Goal: Entertainment & Leisure: Consume media (video, audio)

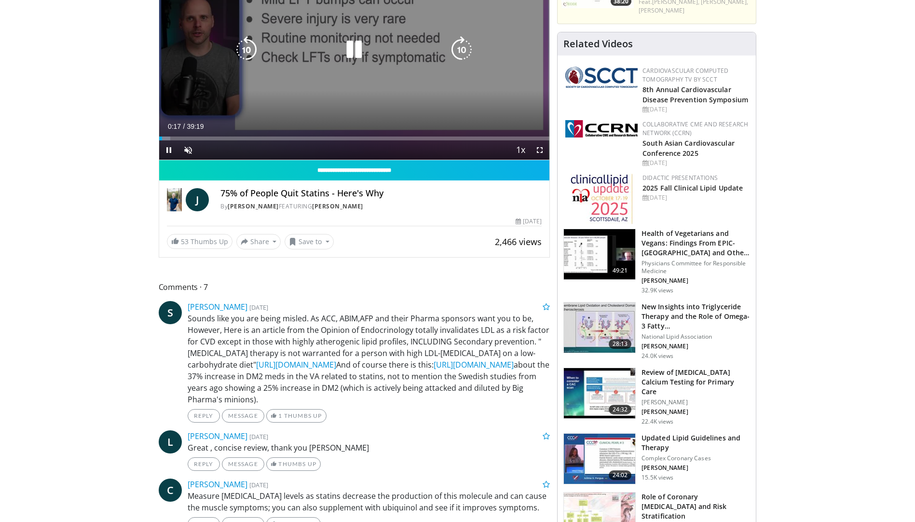
scroll to position [96, 0]
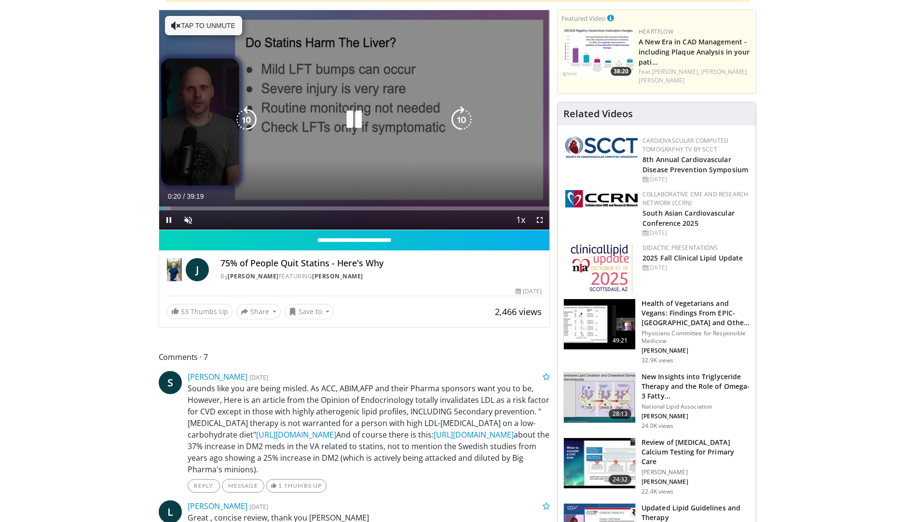
click at [313, 153] on div "10 seconds Tap to unmute" at bounding box center [354, 119] width 391 height 219
click at [353, 122] on icon "Video Player" at bounding box center [354, 119] width 27 height 27
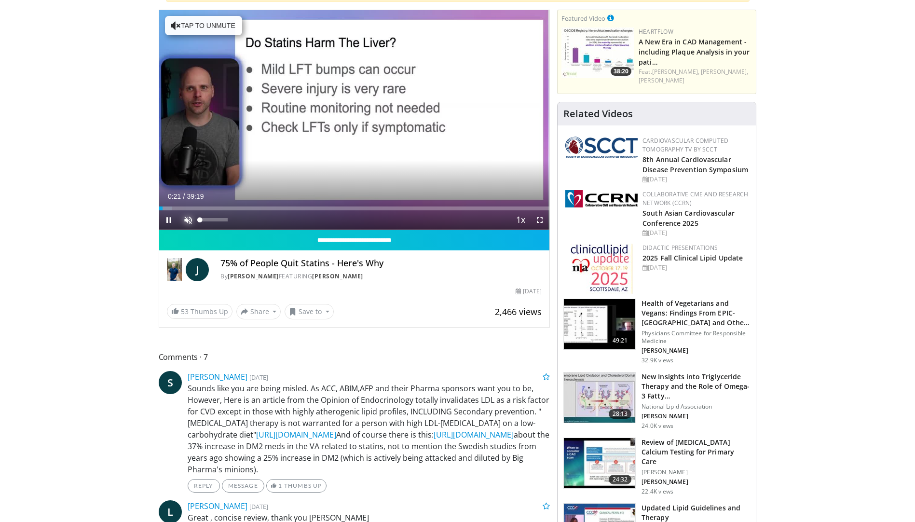
click at [189, 217] on span "Video Player" at bounding box center [187, 219] width 19 height 19
drag, startPoint x: 229, startPoint y: 220, endPoint x: 205, endPoint y: 221, distance: 24.6
click at [205, 221] on div "Volume Level" at bounding box center [202, 219] width 4 height 3
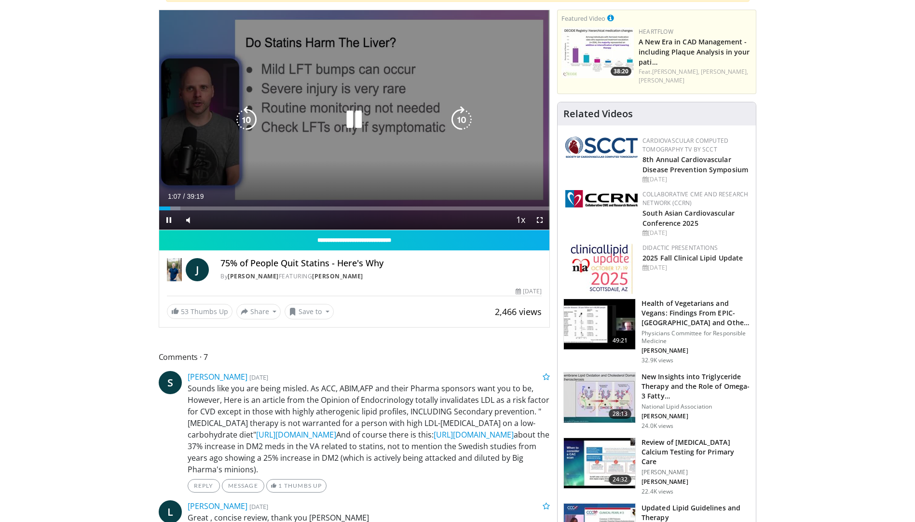
click at [352, 125] on icon "Video Player" at bounding box center [354, 119] width 27 height 27
